Goal: Task Accomplishment & Management: Use online tool/utility

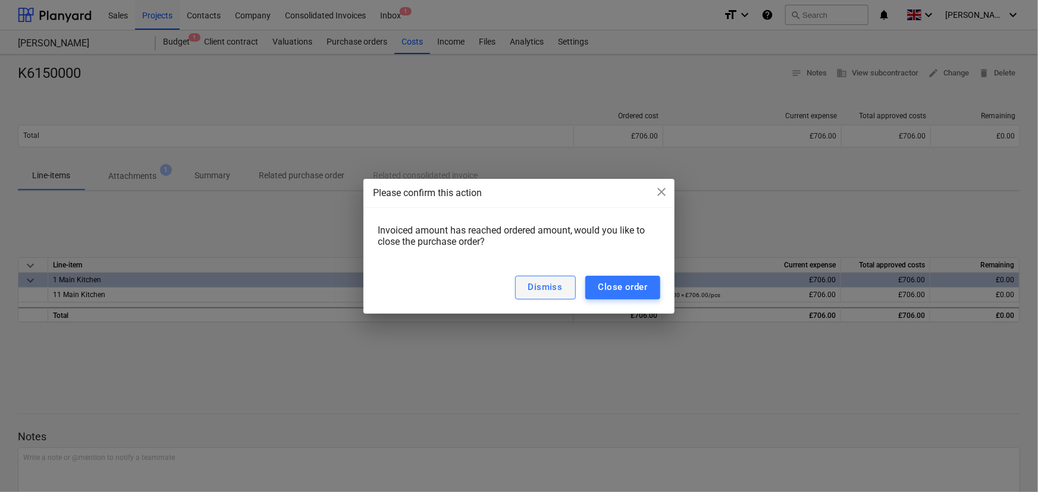
click at [562, 279] on div "Dismiss" at bounding box center [545, 286] width 34 height 15
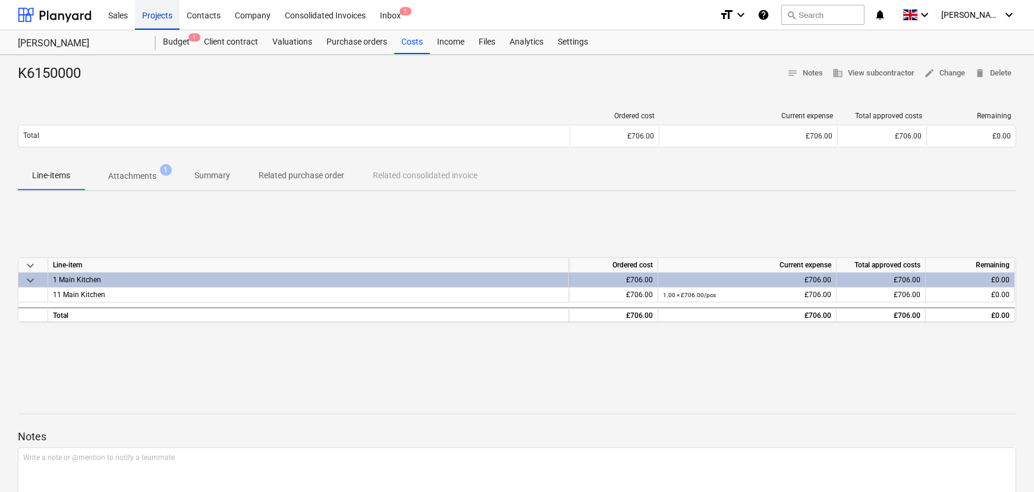
click at [172, 12] on div "Projects" at bounding box center [157, 14] width 45 height 30
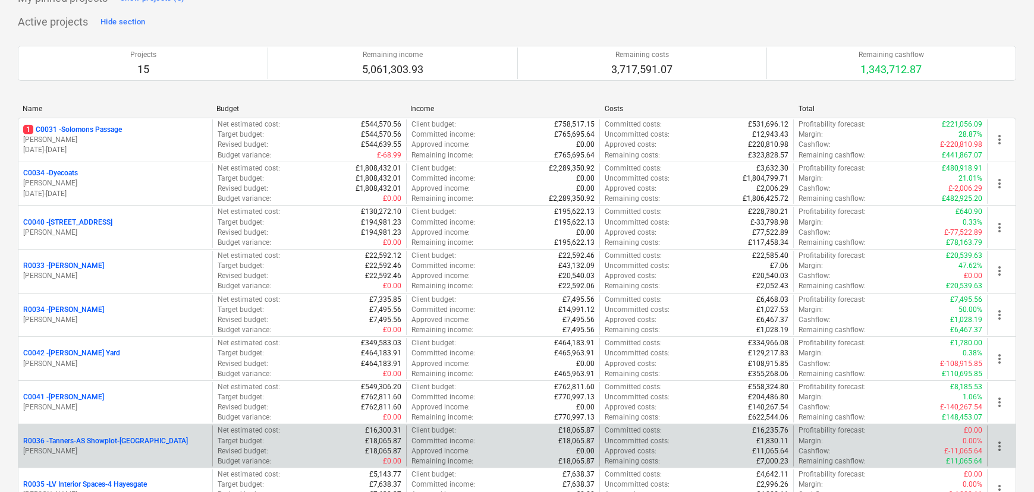
scroll to position [73, 0]
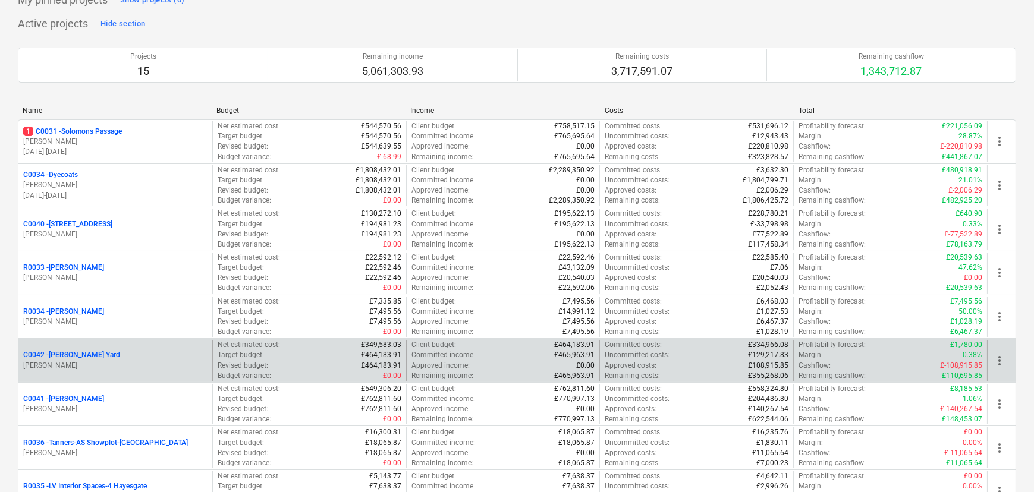
click at [91, 348] on div "C0042 - [PERSON_NAME] Yard [PERSON_NAME]" at bounding box center [115, 360] width 194 height 41
click at [91, 355] on p "C0042 - [PERSON_NAME][GEOGRAPHIC_DATA]" at bounding box center [71, 355] width 97 height 10
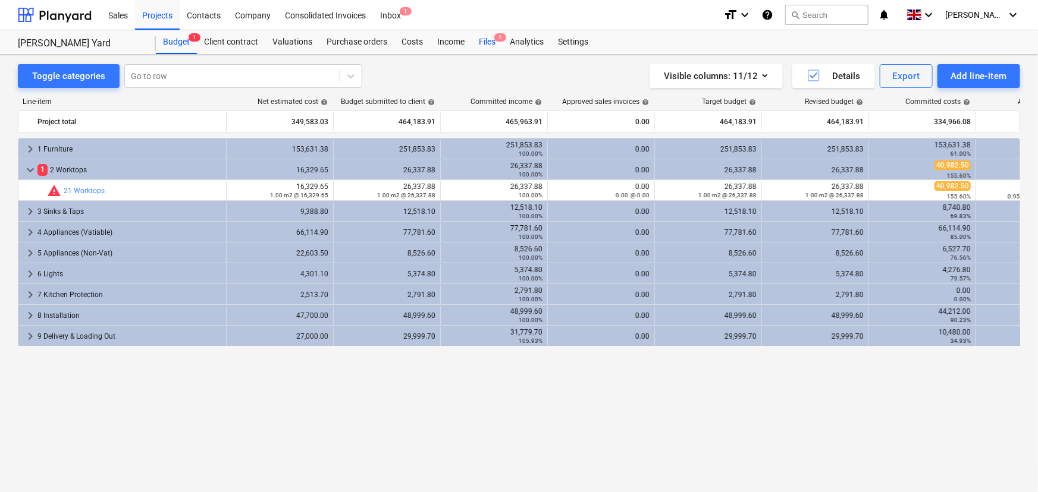
click at [489, 42] on div "Files 1" at bounding box center [486, 42] width 31 height 24
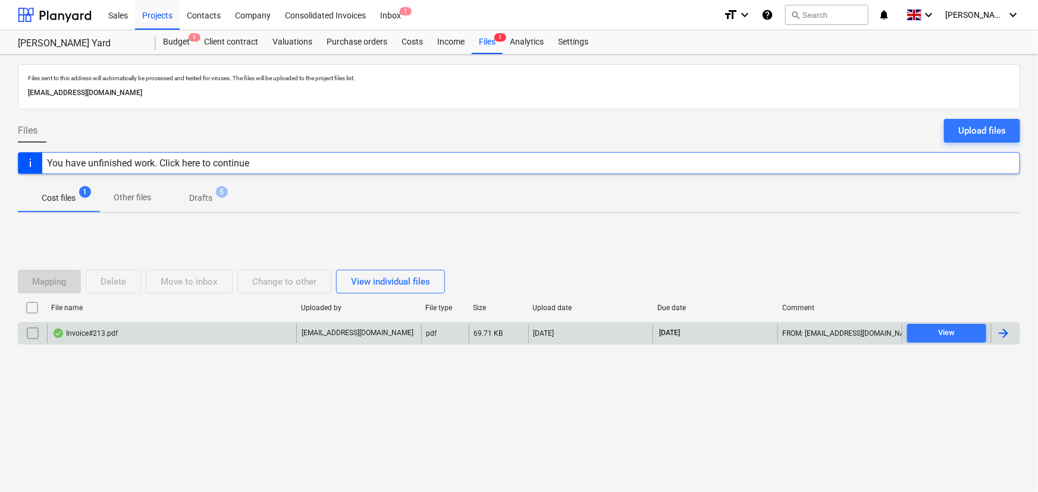
click at [143, 338] on div "Invoice#213.pdf" at bounding box center [171, 333] width 249 height 19
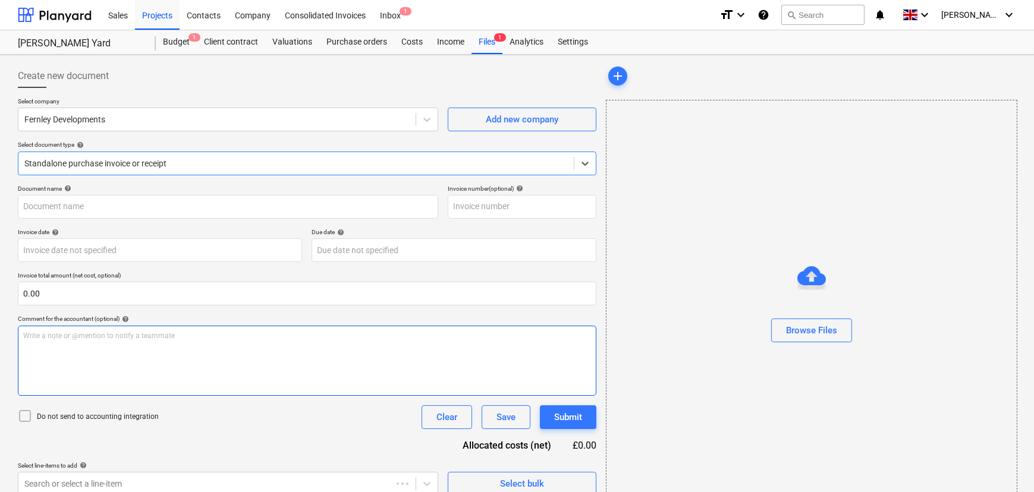
type input "213"
type input "[DATE]"
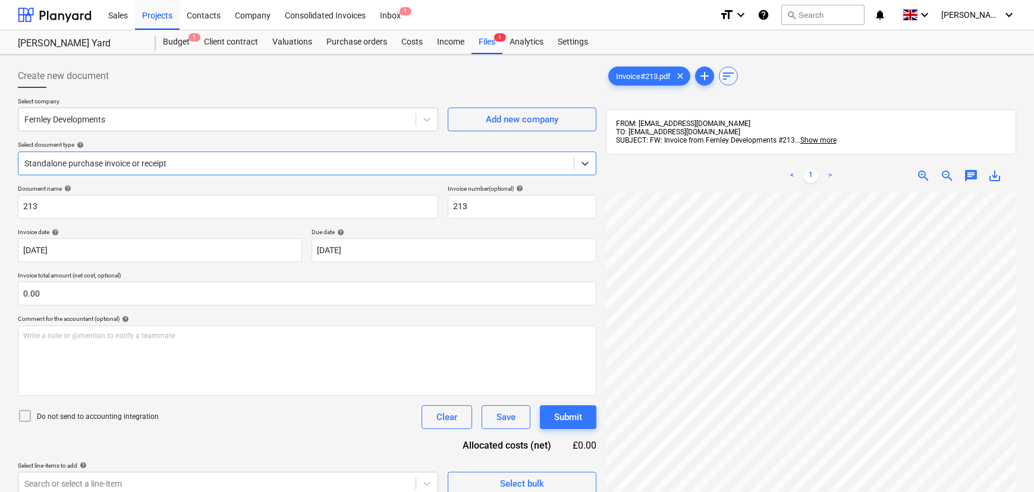
click at [246, 166] on div at bounding box center [295, 164] width 543 height 12
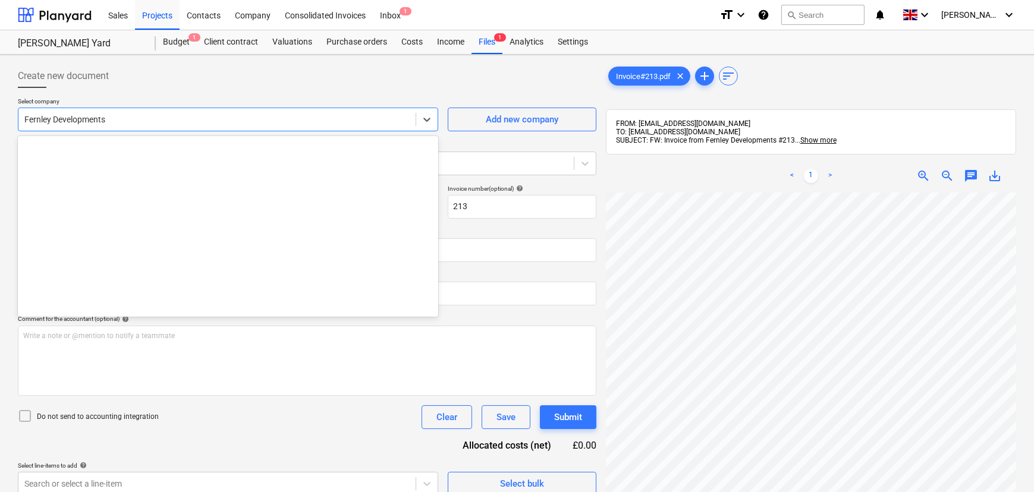
click at [188, 124] on div at bounding box center [216, 120] width 385 height 12
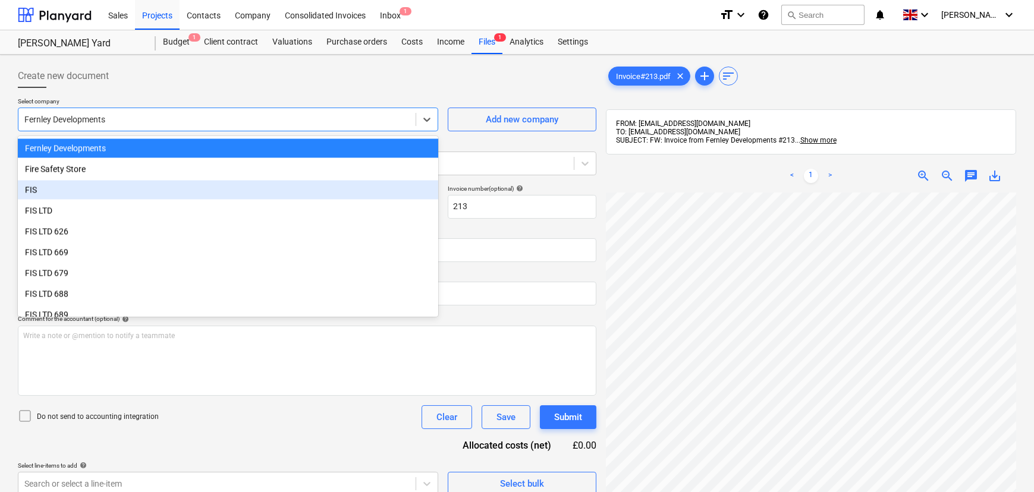
click at [159, 186] on div "FIS" at bounding box center [228, 189] width 420 height 19
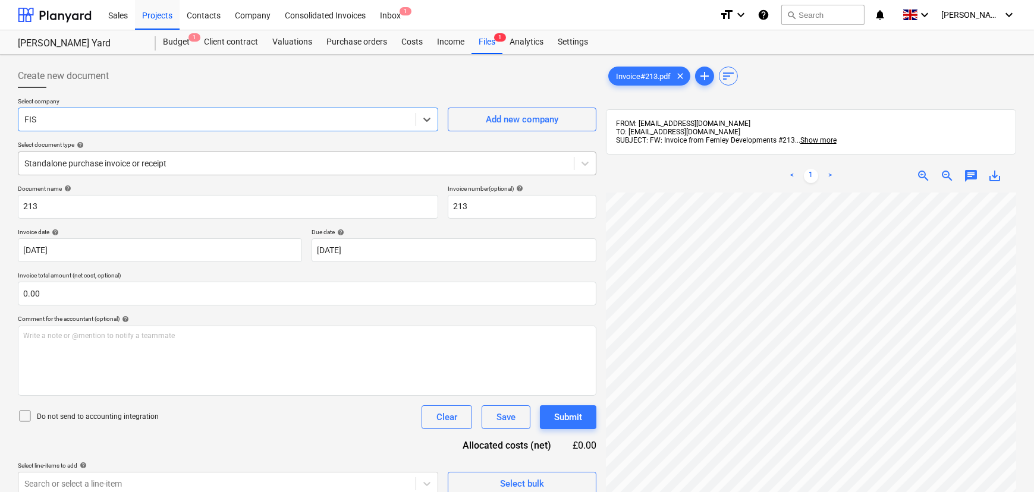
click at [161, 172] on div "Standalone purchase invoice or receipt" at bounding box center [307, 164] width 579 height 24
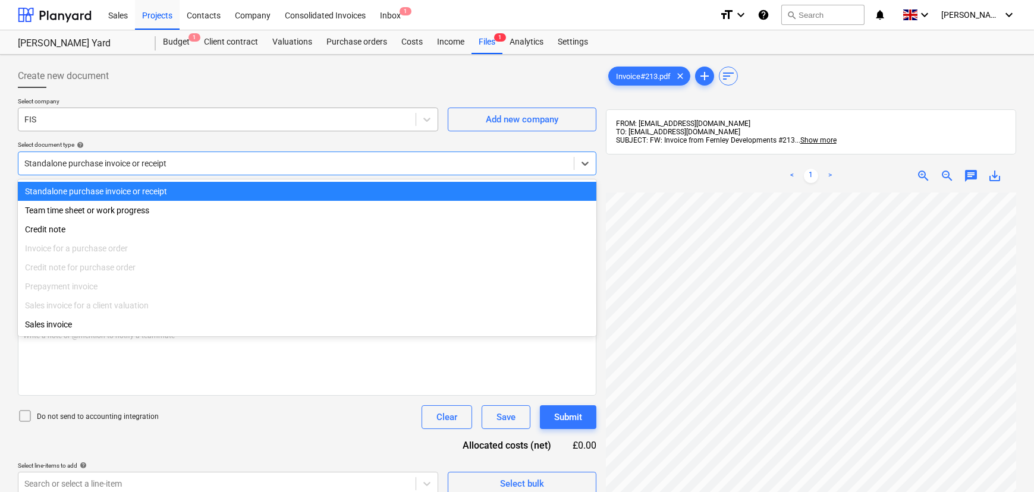
click at [166, 121] on div at bounding box center [216, 120] width 385 height 12
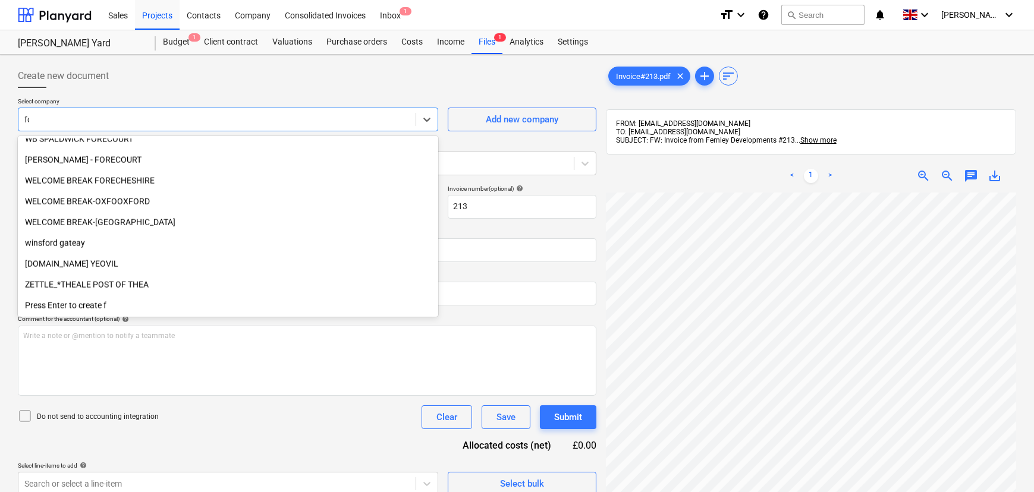
scroll to position [758, 0]
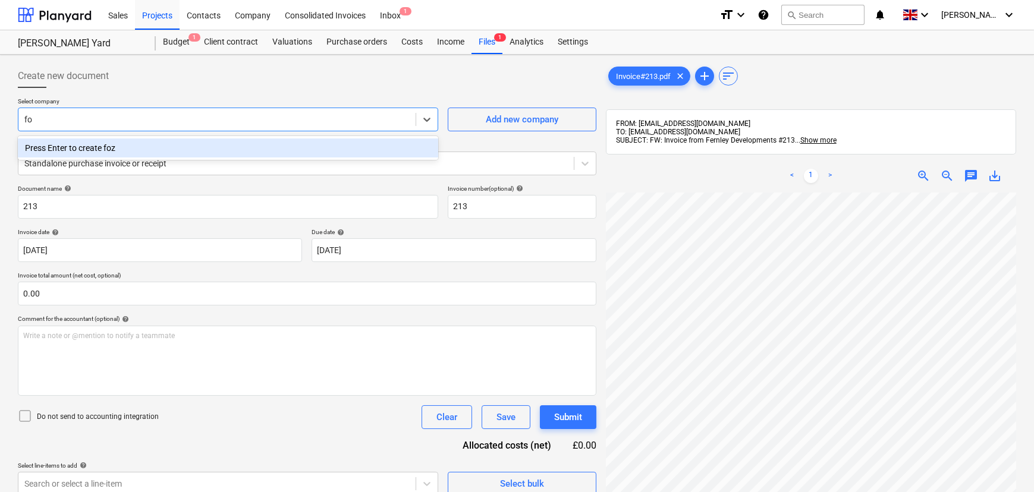
type input "fox"
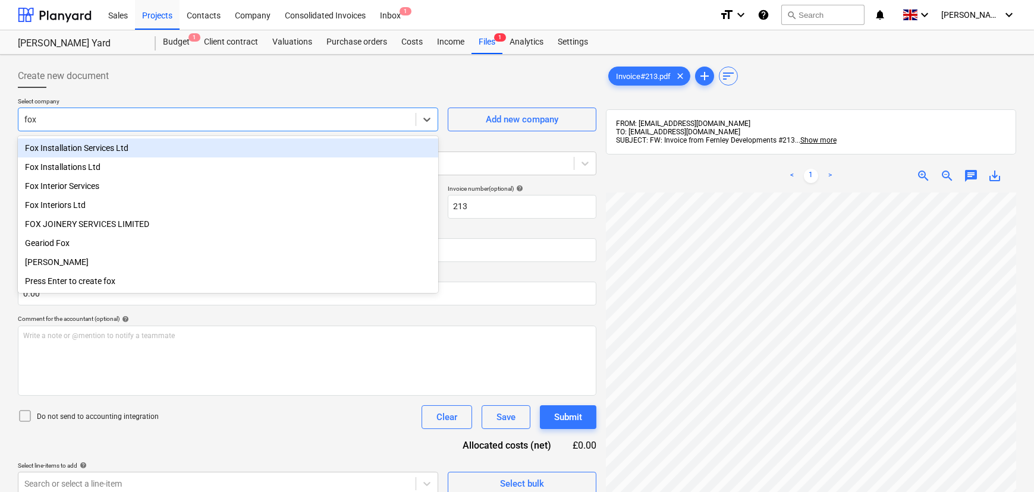
click at [175, 143] on div "Fox Installation Services Ltd" at bounding box center [228, 148] width 420 height 19
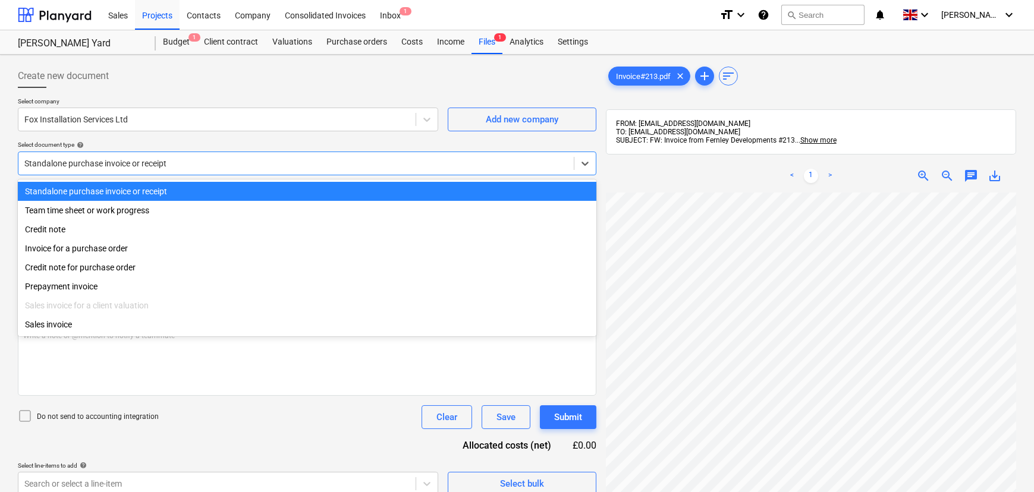
click at [176, 162] on div at bounding box center [295, 164] width 543 height 12
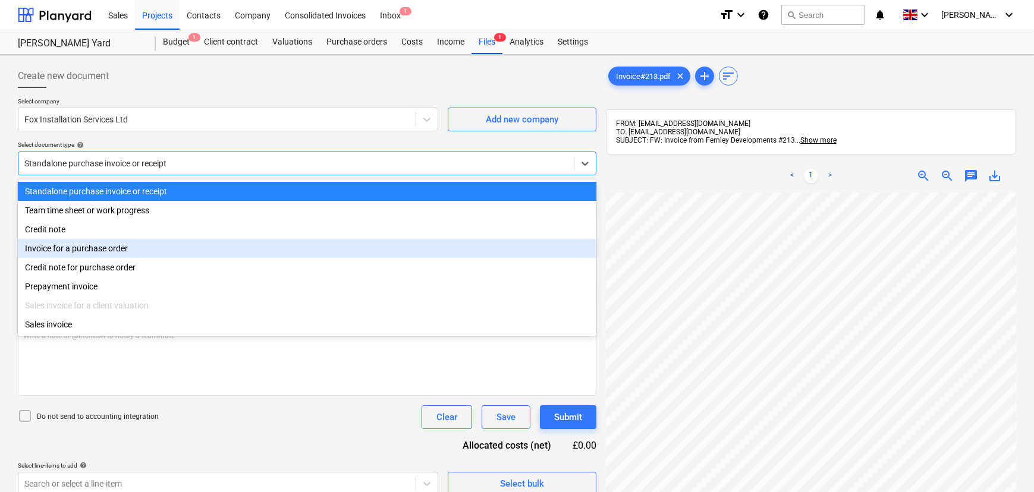
click at [162, 251] on div "Invoice for a purchase order" at bounding box center [307, 248] width 579 height 19
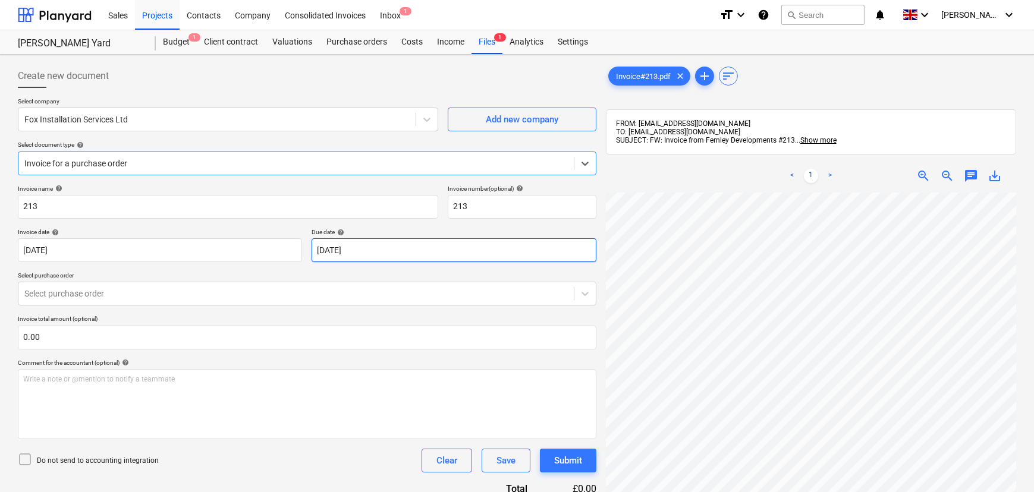
click at [573, 251] on body "Sales Projects Contacts Company Consolidated Invoices Inbox 1 format_size keybo…" at bounding box center [517, 246] width 1034 height 492
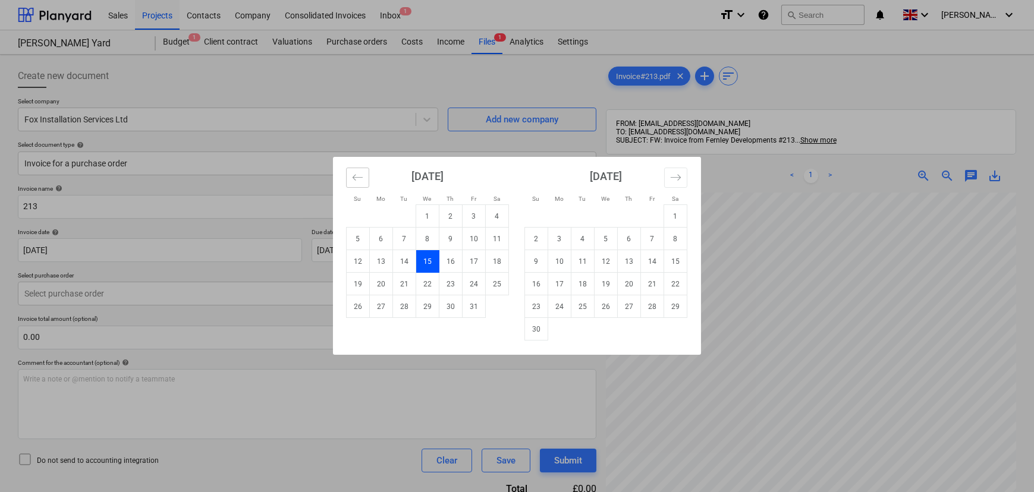
click at [362, 177] on icon "Move backward to switch to the previous month." at bounding box center [357, 177] width 11 height 11
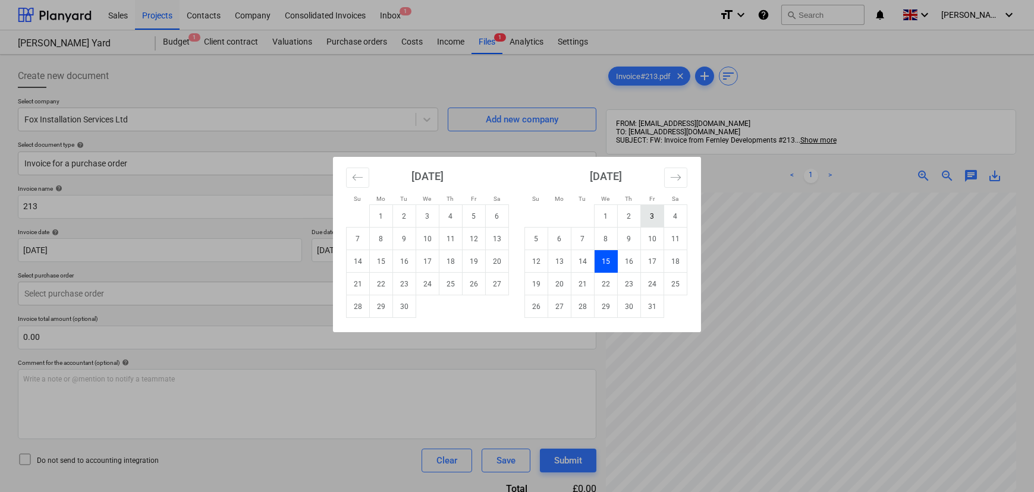
click at [647, 218] on td "3" at bounding box center [652, 216] width 23 height 23
type input "[DATE]"
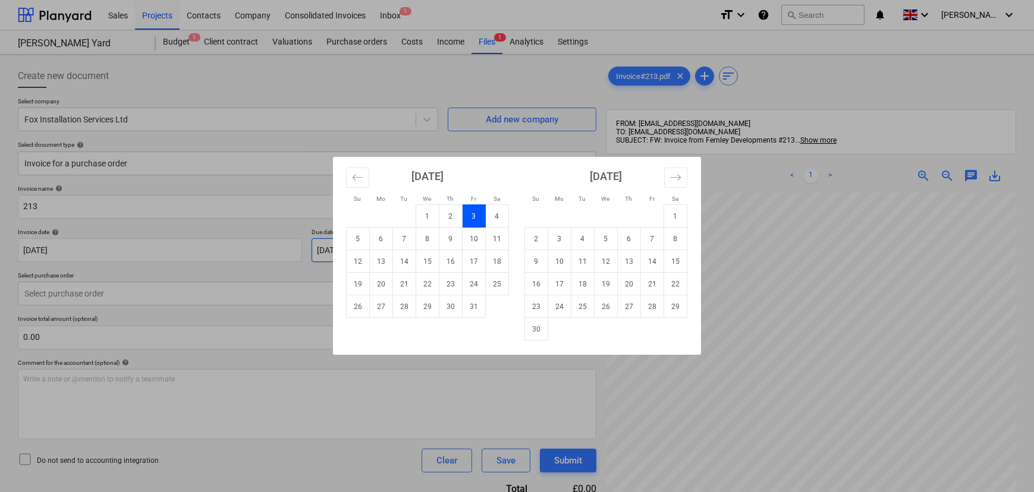
click at [488, 251] on body "Sales Projects Contacts Company Consolidated Invoices Inbox 1 format_size keybo…" at bounding box center [517, 246] width 1034 height 492
click at [605, 379] on div "Su Mo Tu We Th Fr Sa Su Mo Tu We Th Fr Sa [DATE] 1 2 3 4 5 6 7 8 9 10 11 12 13 …" at bounding box center [517, 246] width 1034 height 492
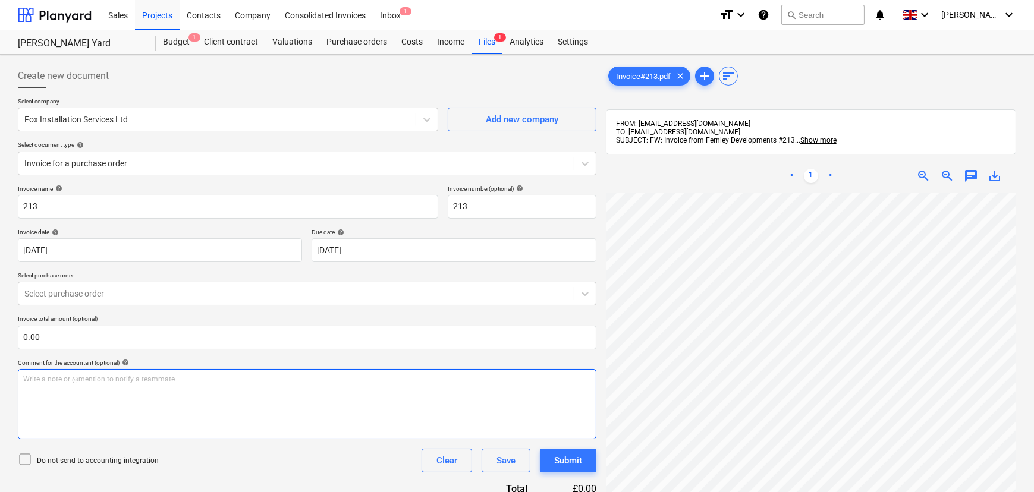
scroll to position [169, 0]
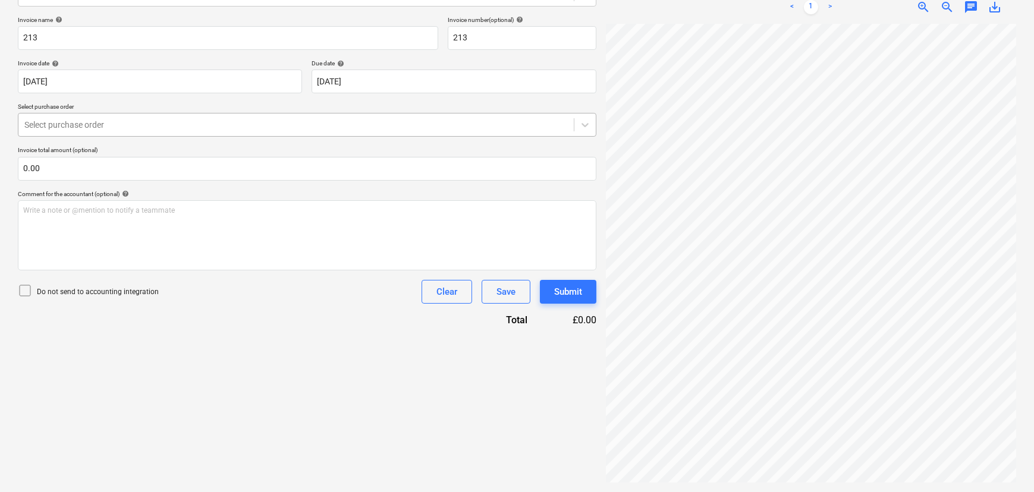
click at [107, 127] on div at bounding box center [295, 125] width 543 height 12
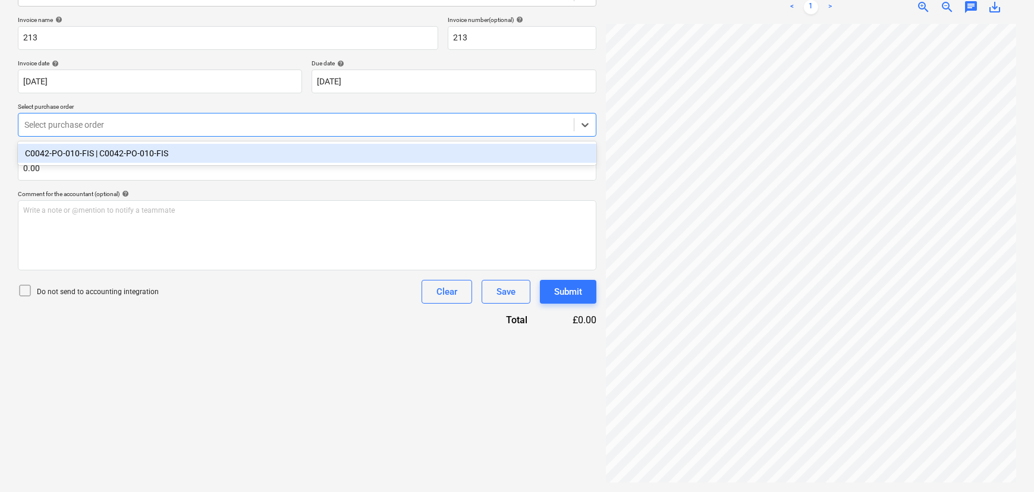
click at [104, 153] on div "C0042-PO-010-FIS | C0042-PO-010-FIS" at bounding box center [307, 153] width 579 height 19
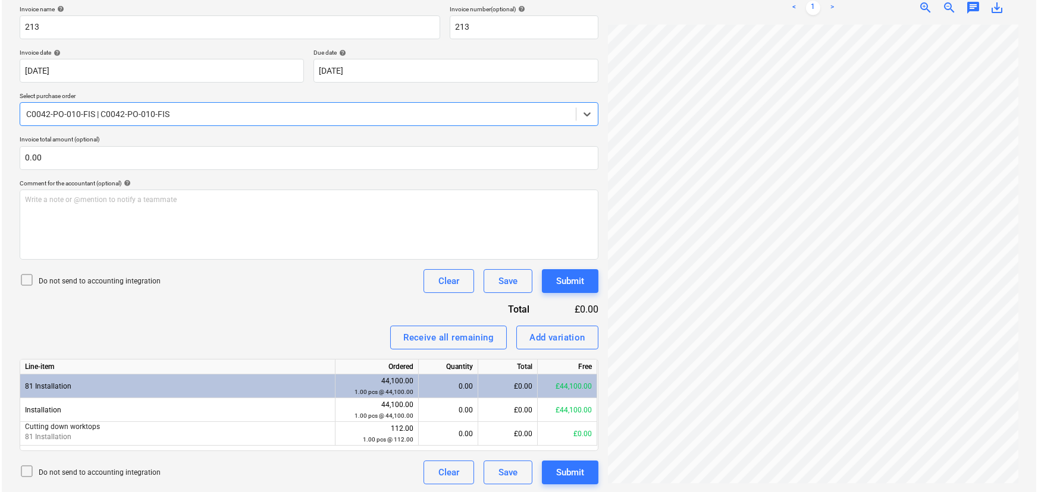
scroll to position [181, 0]
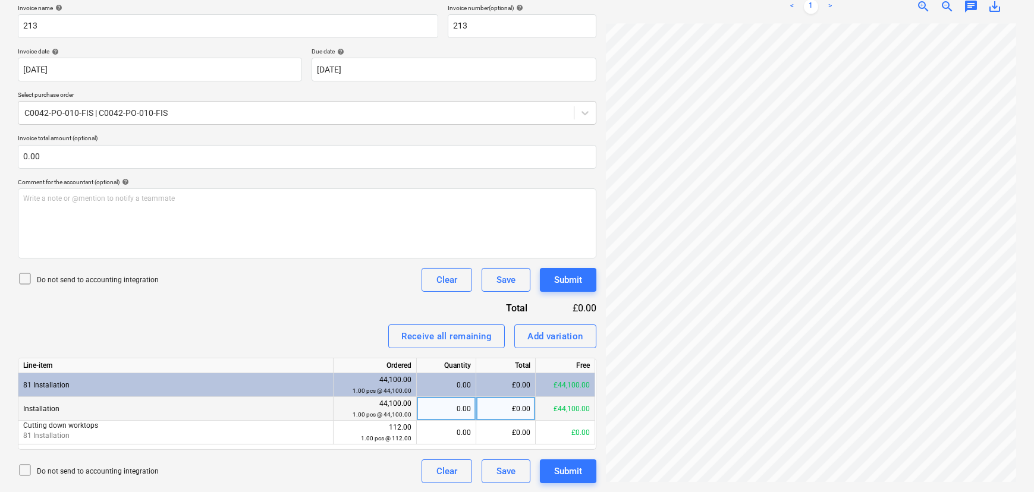
click at [525, 406] on div "£0.00" at bounding box center [505, 409] width 59 height 24
type input "1100"
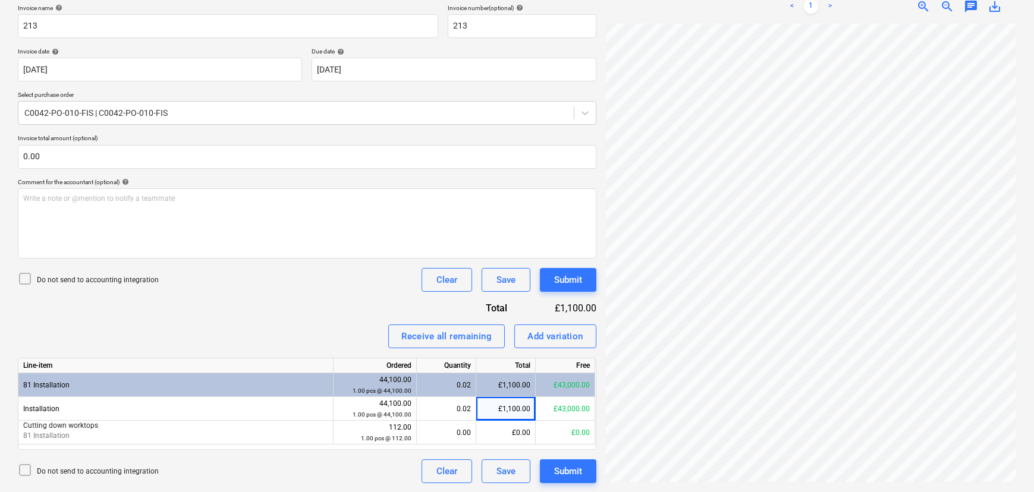
click at [341, 337] on div "Receive all remaining Add variation" at bounding box center [307, 337] width 579 height 24
click at [555, 276] on div "Submit" at bounding box center [568, 279] width 28 height 15
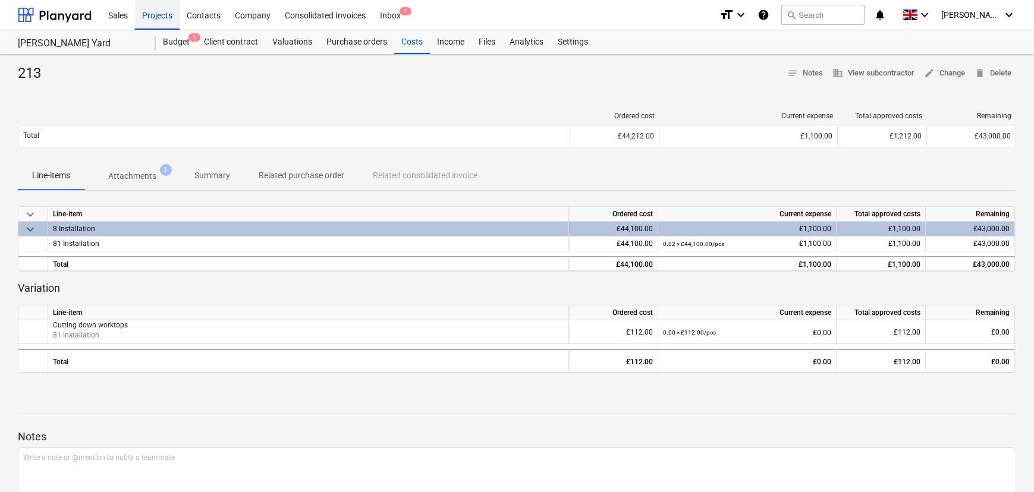
click at [148, 16] on div "Projects" at bounding box center [157, 14] width 45 height 30
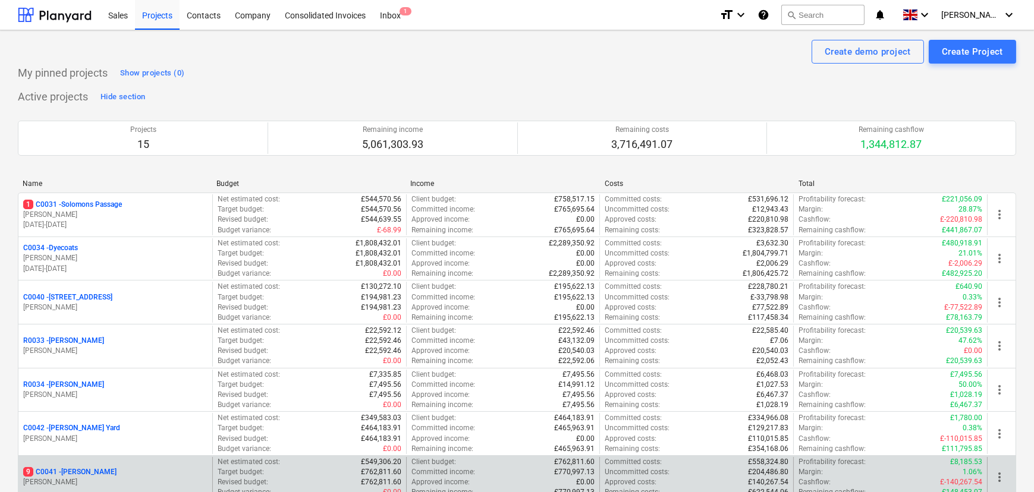
click at [67, 473] on p "9 C0041 - [PERSON_NAME]" at bounding box center [69, 472] width 93 height 10
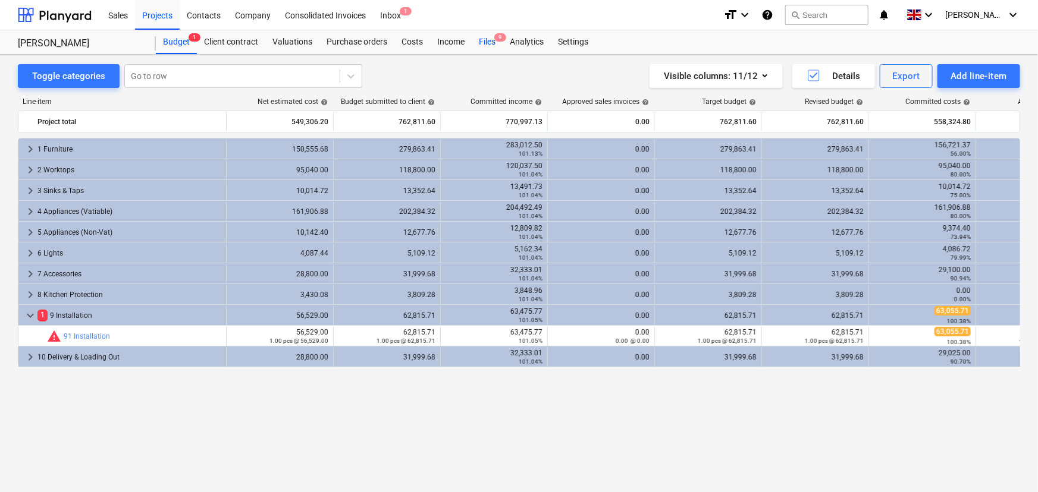
click at [488, 49] on div "Files 9" at bounding box center [486, 42] width 31 height 24
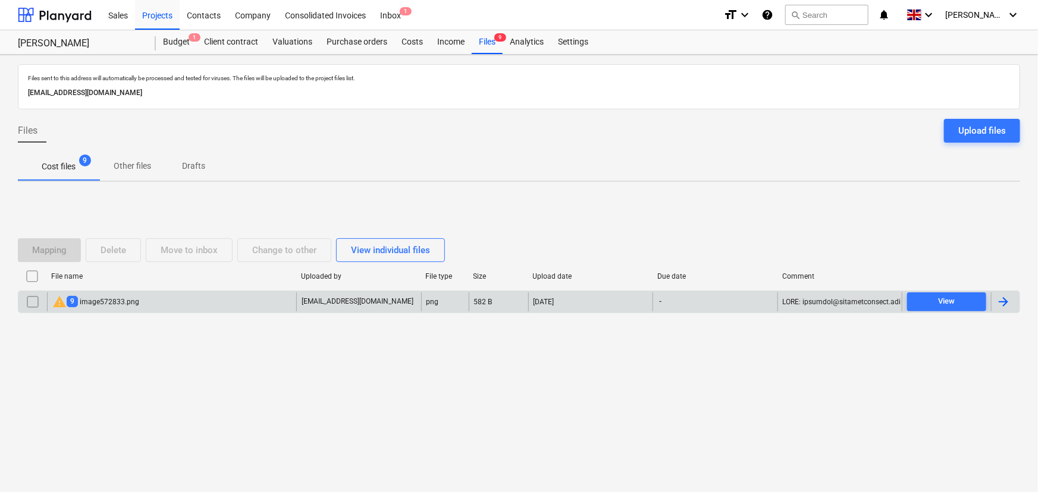
click at [143, 302] on div "warning 9 image572833.png" at bounding box center [171, 302] width 249 height 19
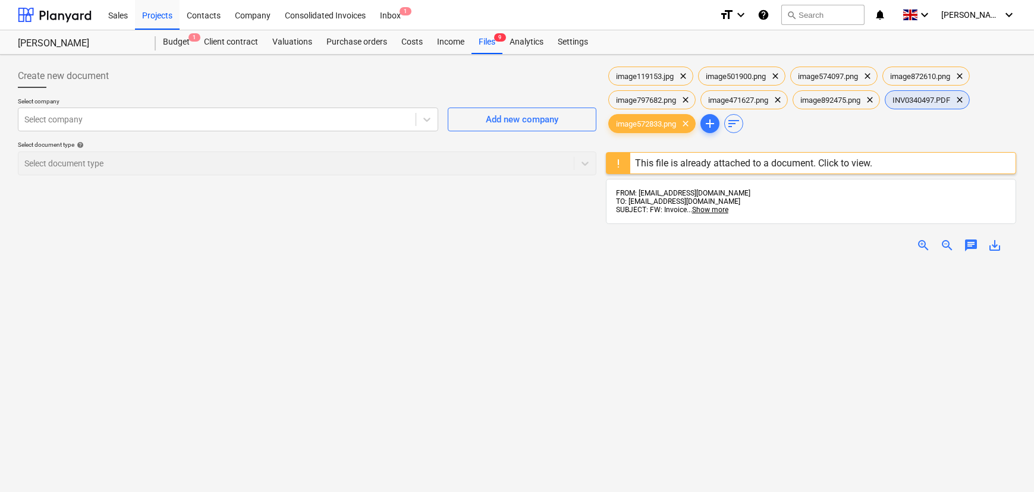
click at [916, 103] on span "INV0340497.PDF" at bounding box center [921, 100] width 72 height 9
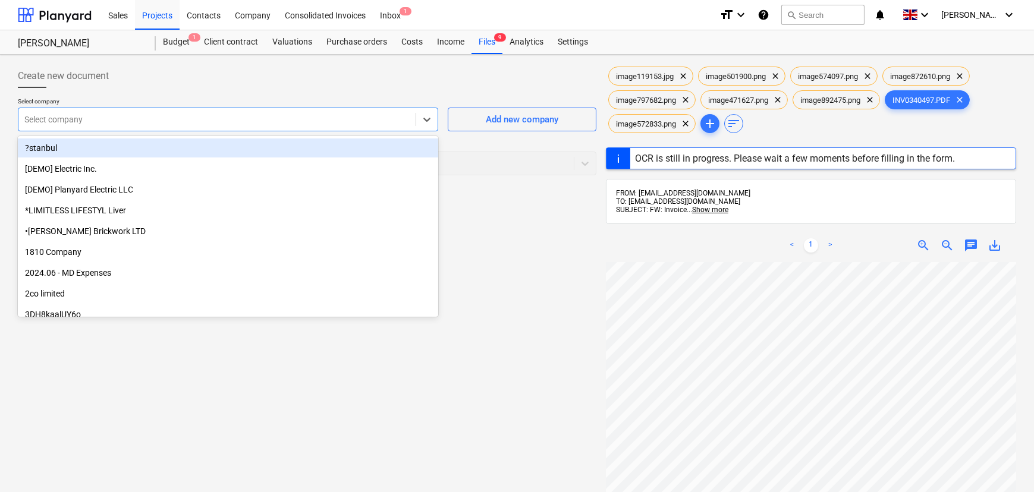
click at [383, 118] on div at bounding box center [216, 120] width 385 height 12
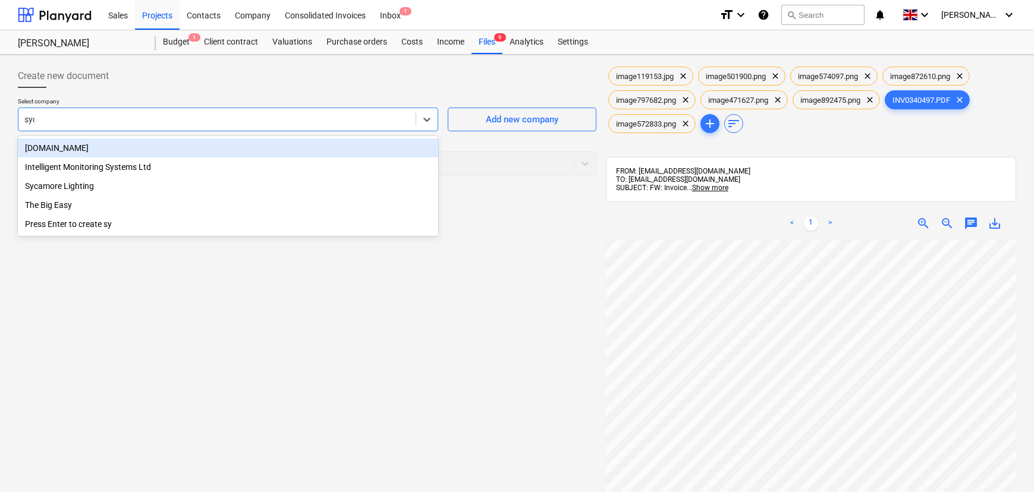
type input "syca"
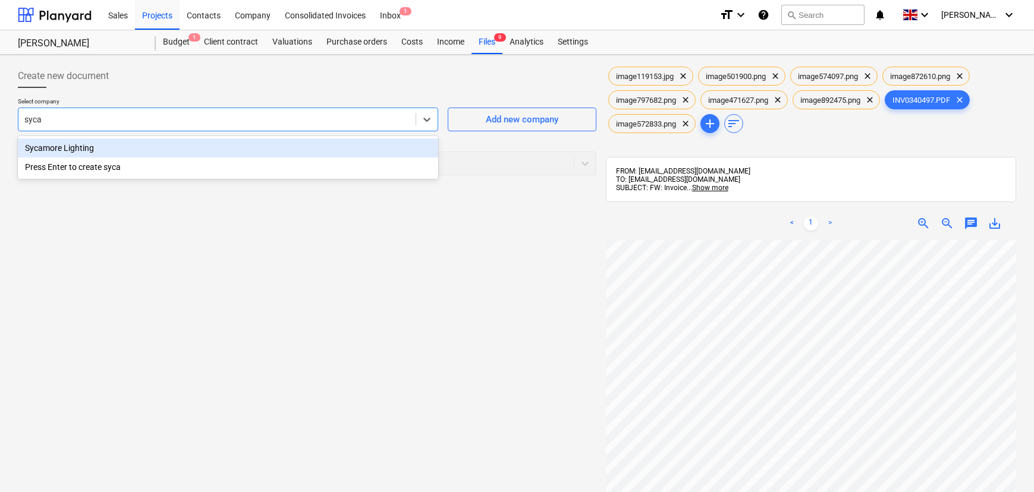
click at [291, 153] on div "Sycamore Lighting" at bounding box center [228, 148] width 420 height 19
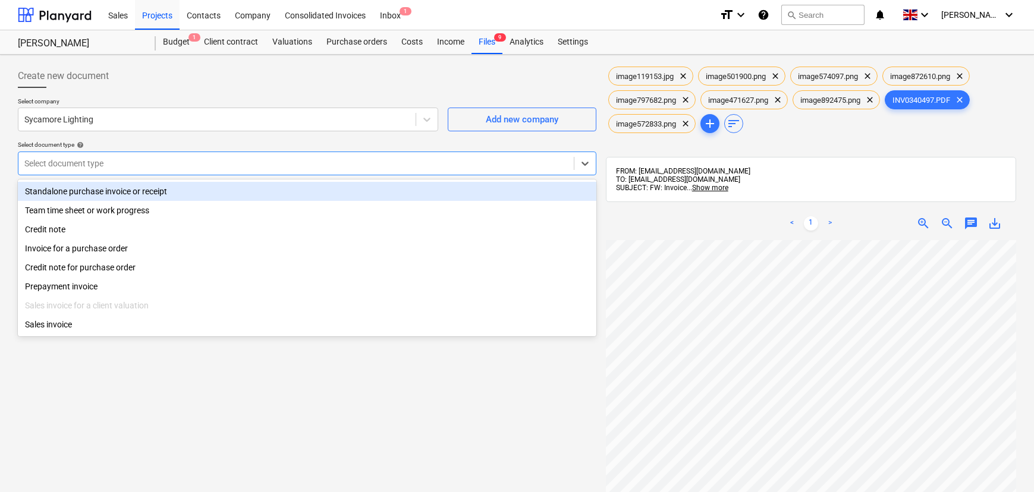
click at [253, 162] on div at bounding box center [295, 164] width 543 height 12
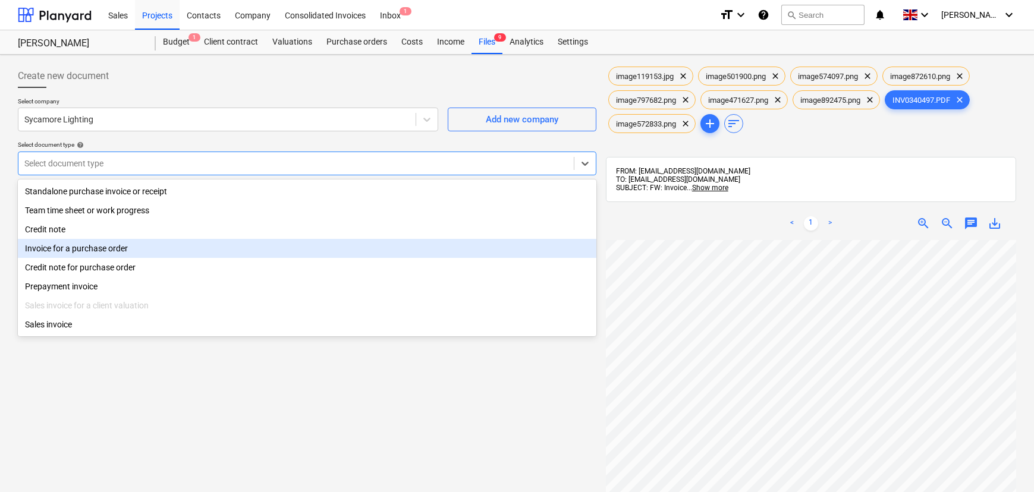
click at [115, 254] on div "Invoice for a purchase order" at bounding box center [307, 248] width 579 height 19
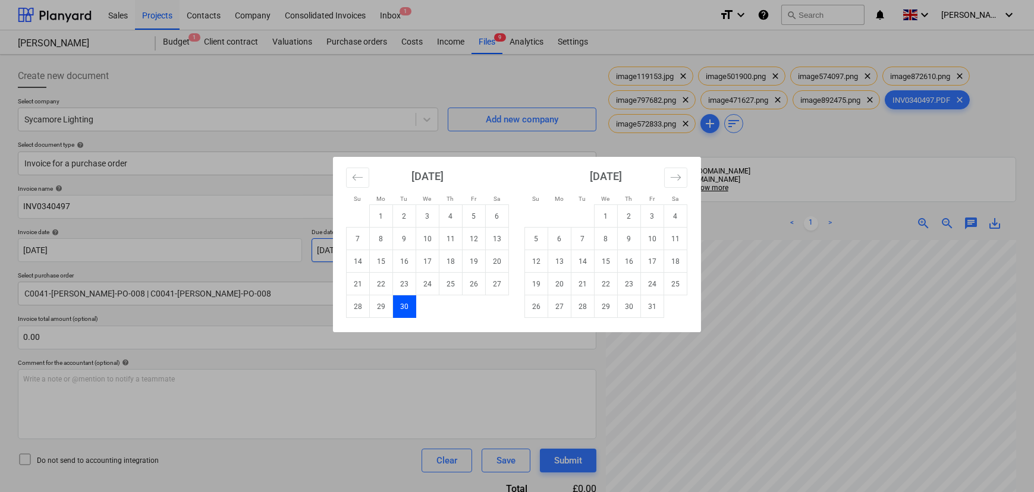
click at [381, 241] on body "Sales Projects Contacts Company Consolidated Invoices Inbox 1 format_size keybo…" at bounding box center [517, 246] width 1034 height 492
click at [654, 310] on td "31" at bounding box center [652, 306] width 23 height 23
type input "[DATE]"
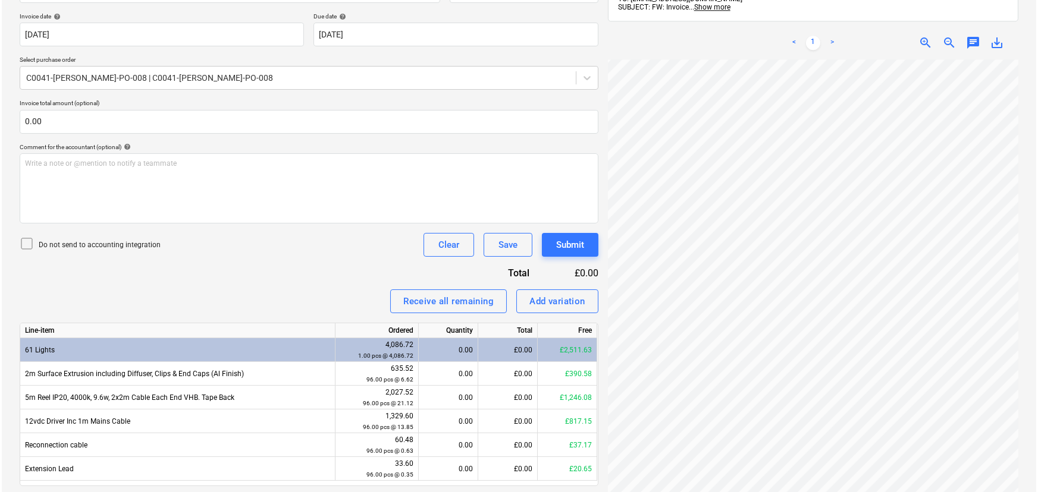
scroll to position [252, 0]
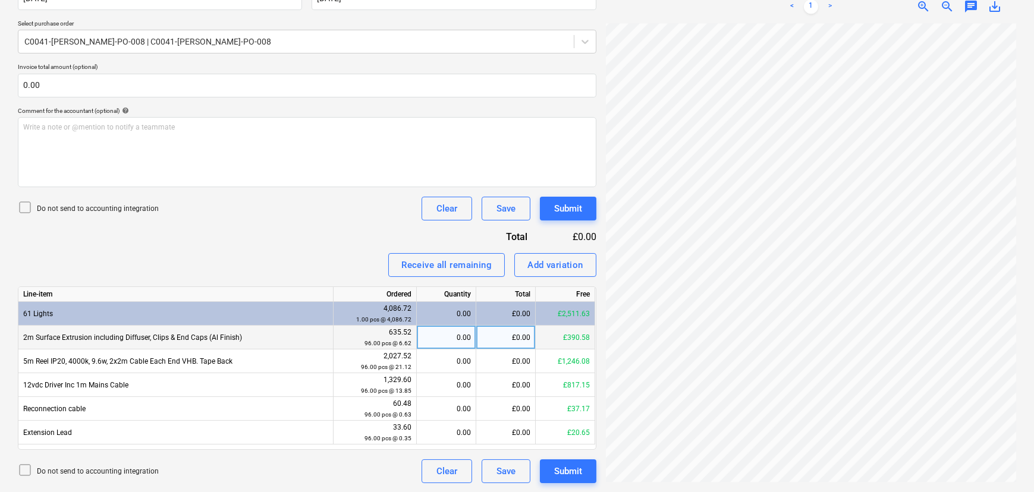
click at [458, 344] on div "0.00" at bounding box center [446, 338] width 49 height 24
type input "96"
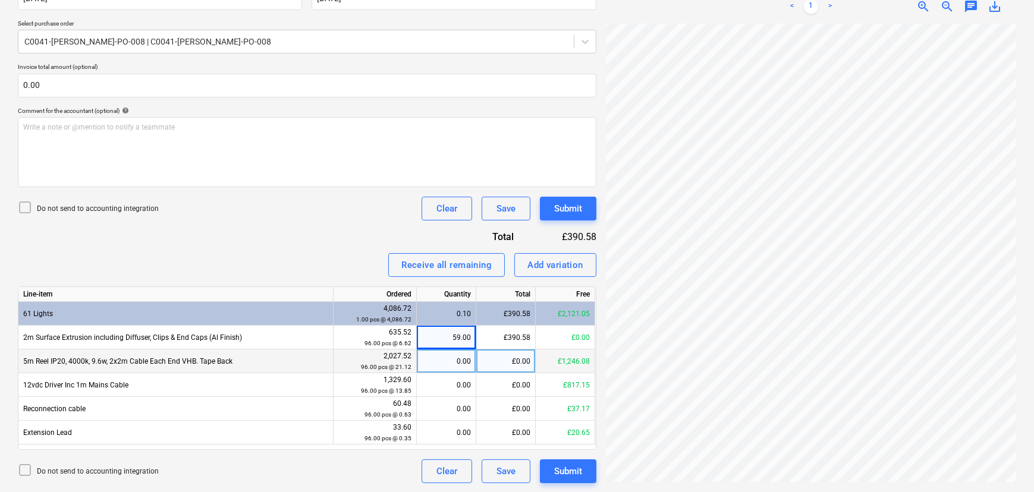
click at [451, 362] on div "0.00" at bounding box center [446, 362] width 49 height 24
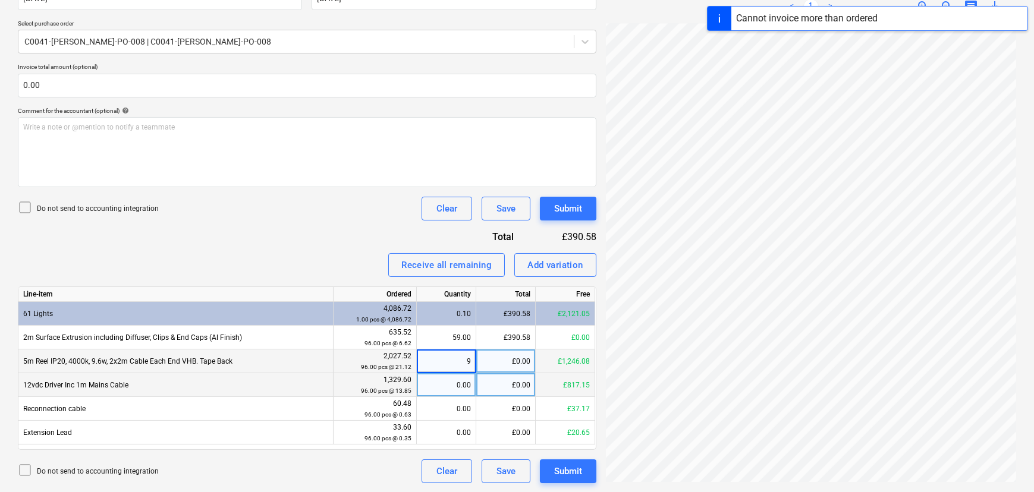
type input "96"
click at [453, 394] on div "0.00" at bounding box center [446, 385] width 49 height 24
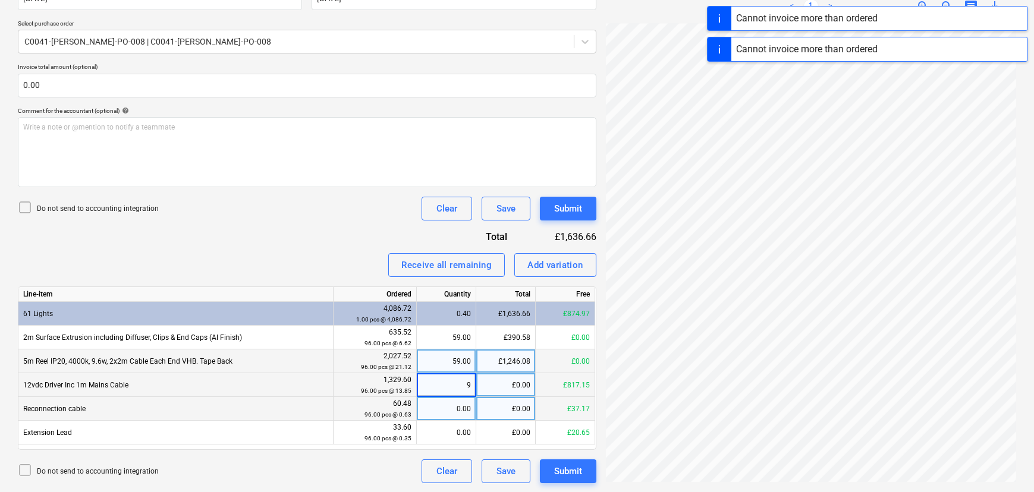
type input "96"
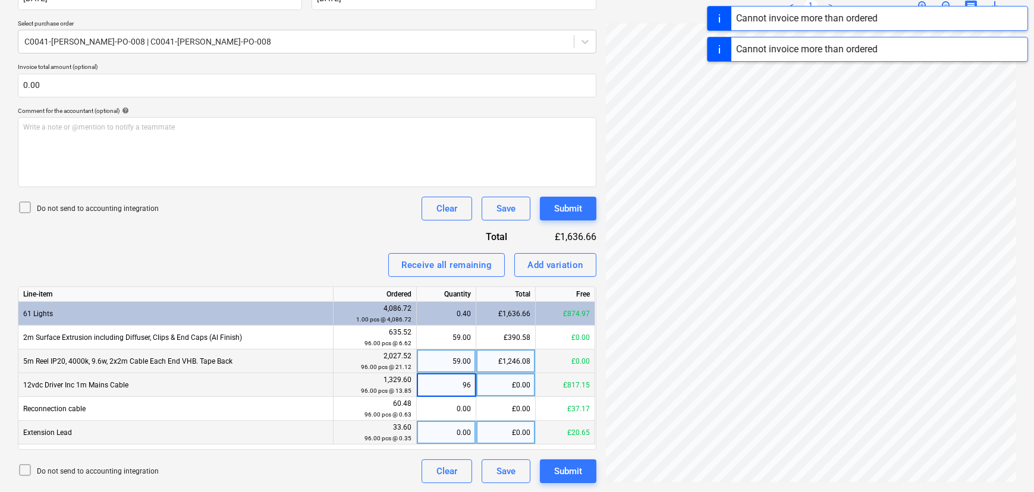
click at [452, 422] on div "0.00" at bounding box center [446, 433] width 49 height 24
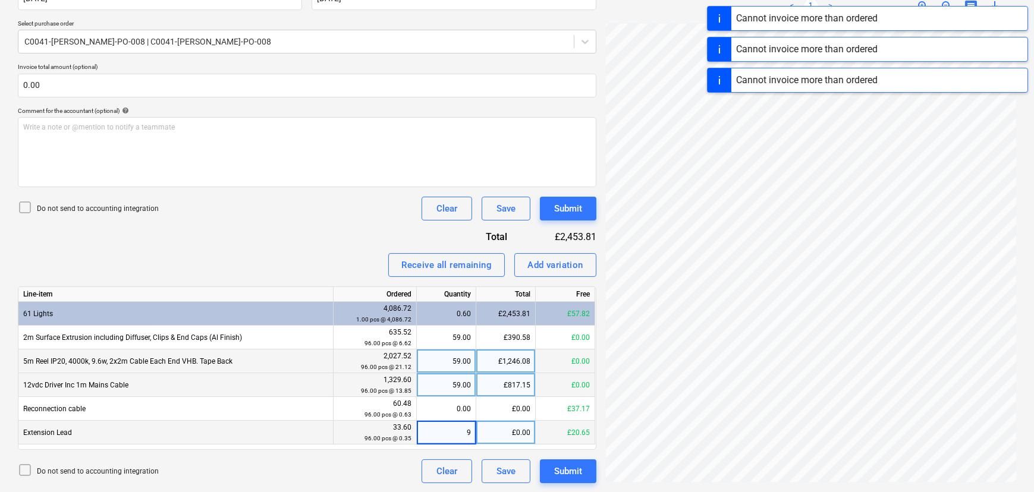
type input "96"
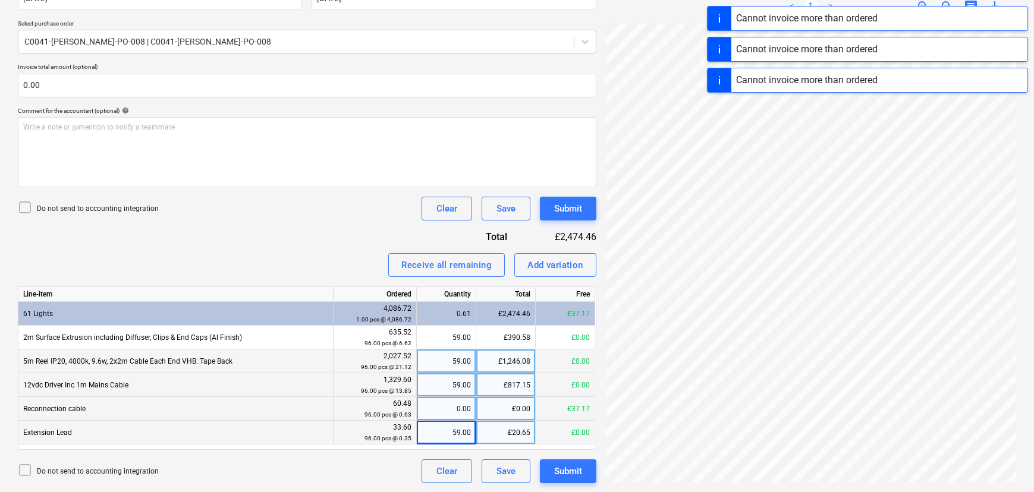
click at [454, 407] on div "0.00" at bounding box center [446, 409] width 49 height 24
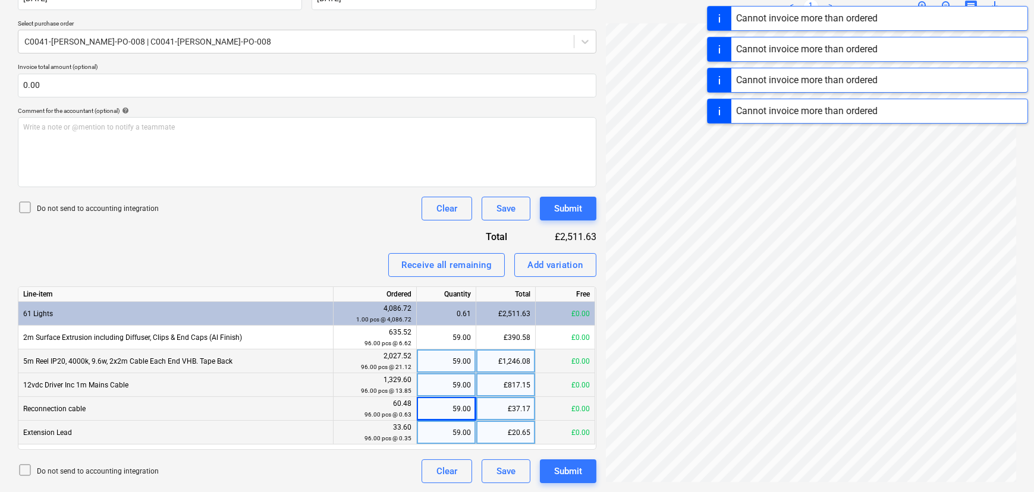
click at [455, 435] on div "59.00" at bounding box center [446, 433] width 49 height 24
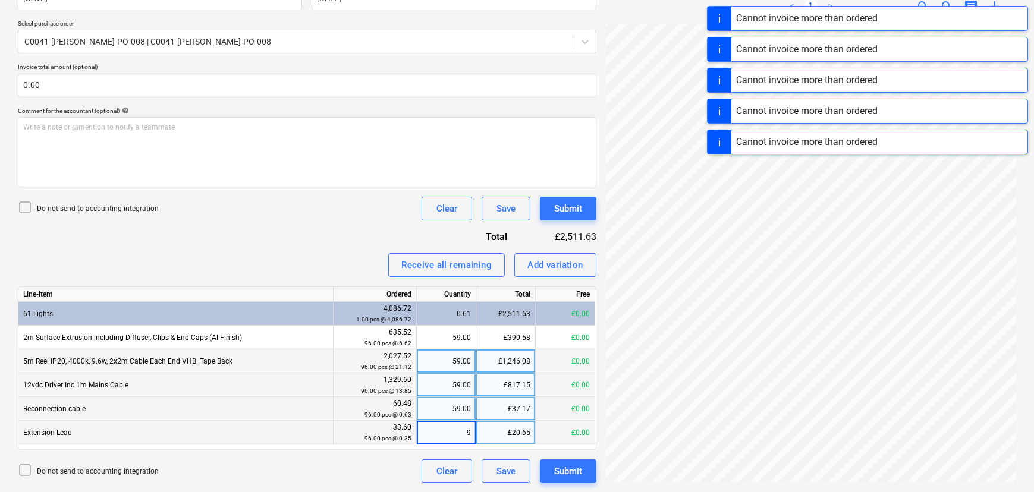
type input "96"
click at [398, 472] on div "Do not send to accounting integration Clear Save Submit" at bounding box center [307, 472] width 579 height 24
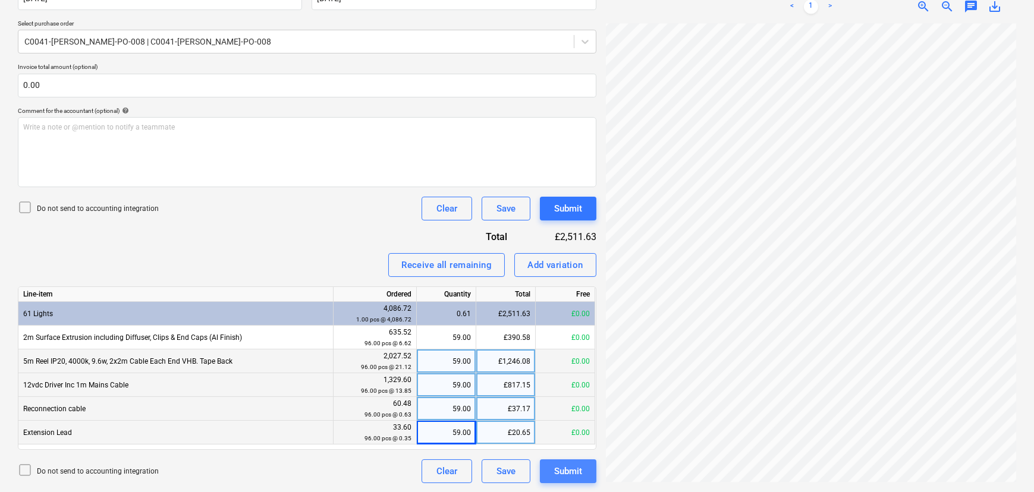
click at [572, 470] on div "Submit" at bounding box center [568, 471] width 28 height 15
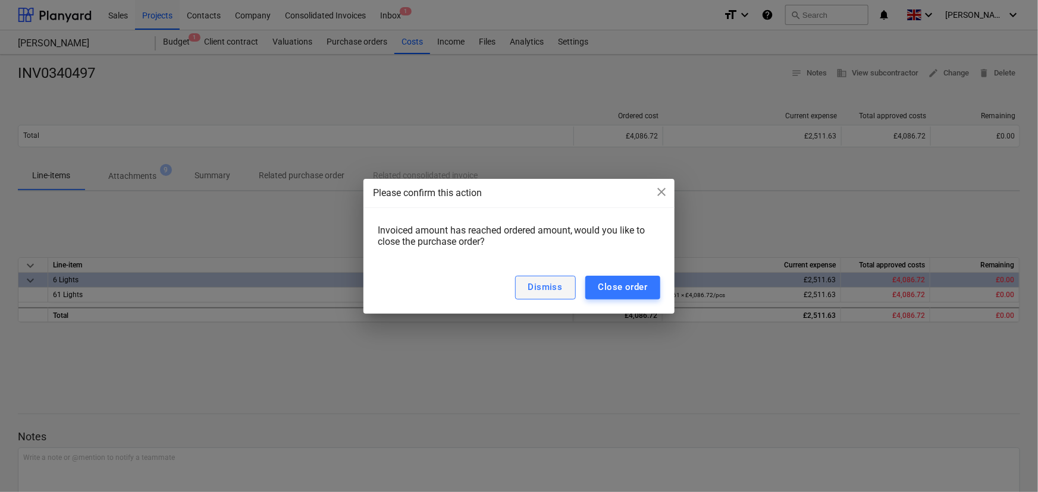
click at [561, 293] on div "Dismiss" at bounding box center [545, 286] width 34 height 15
